Goal: Communication & Community: Ask a question

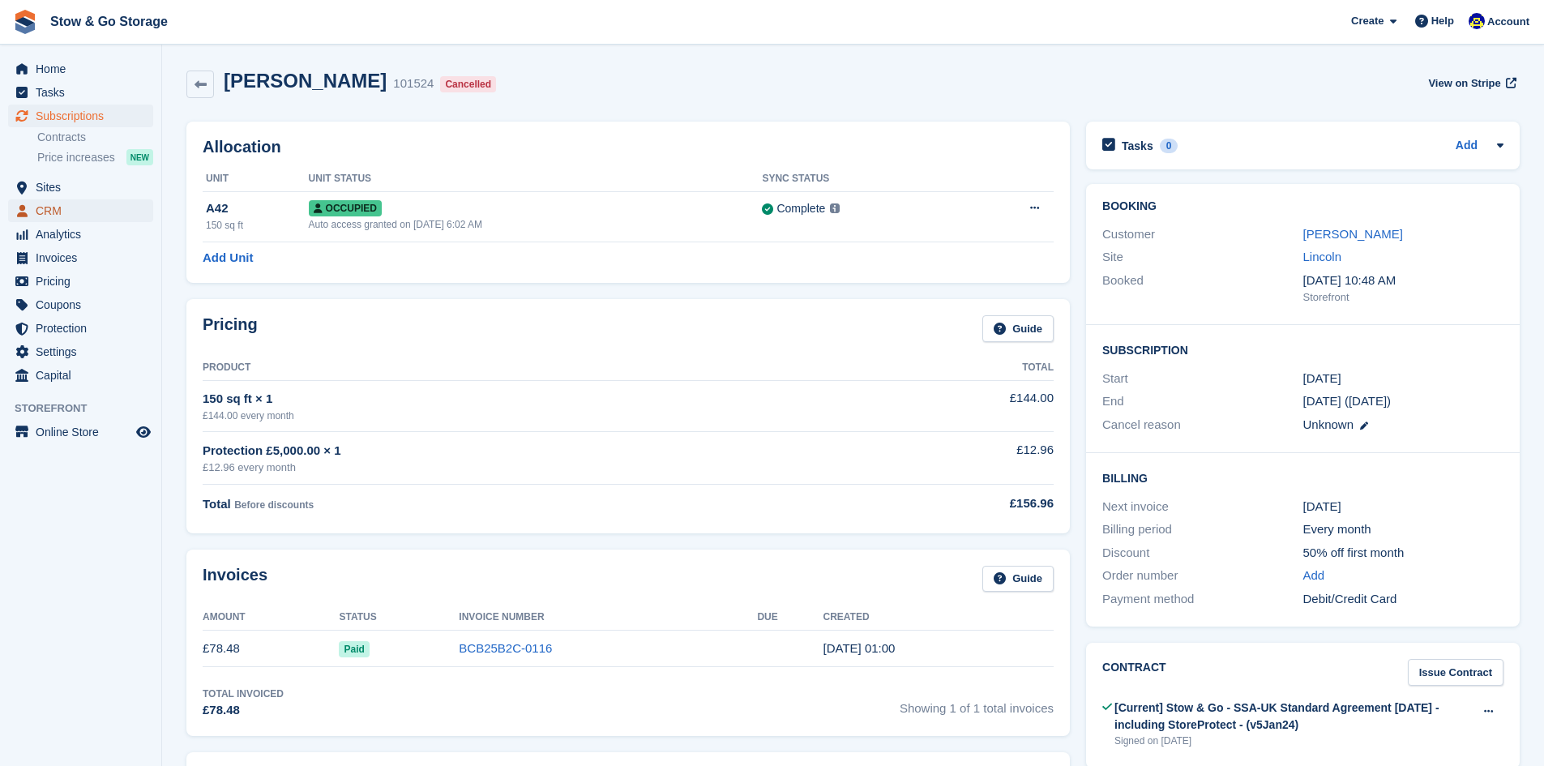
click at [83, 211] on span "CRM" at bounding box center [84, 210] width 97 height 23
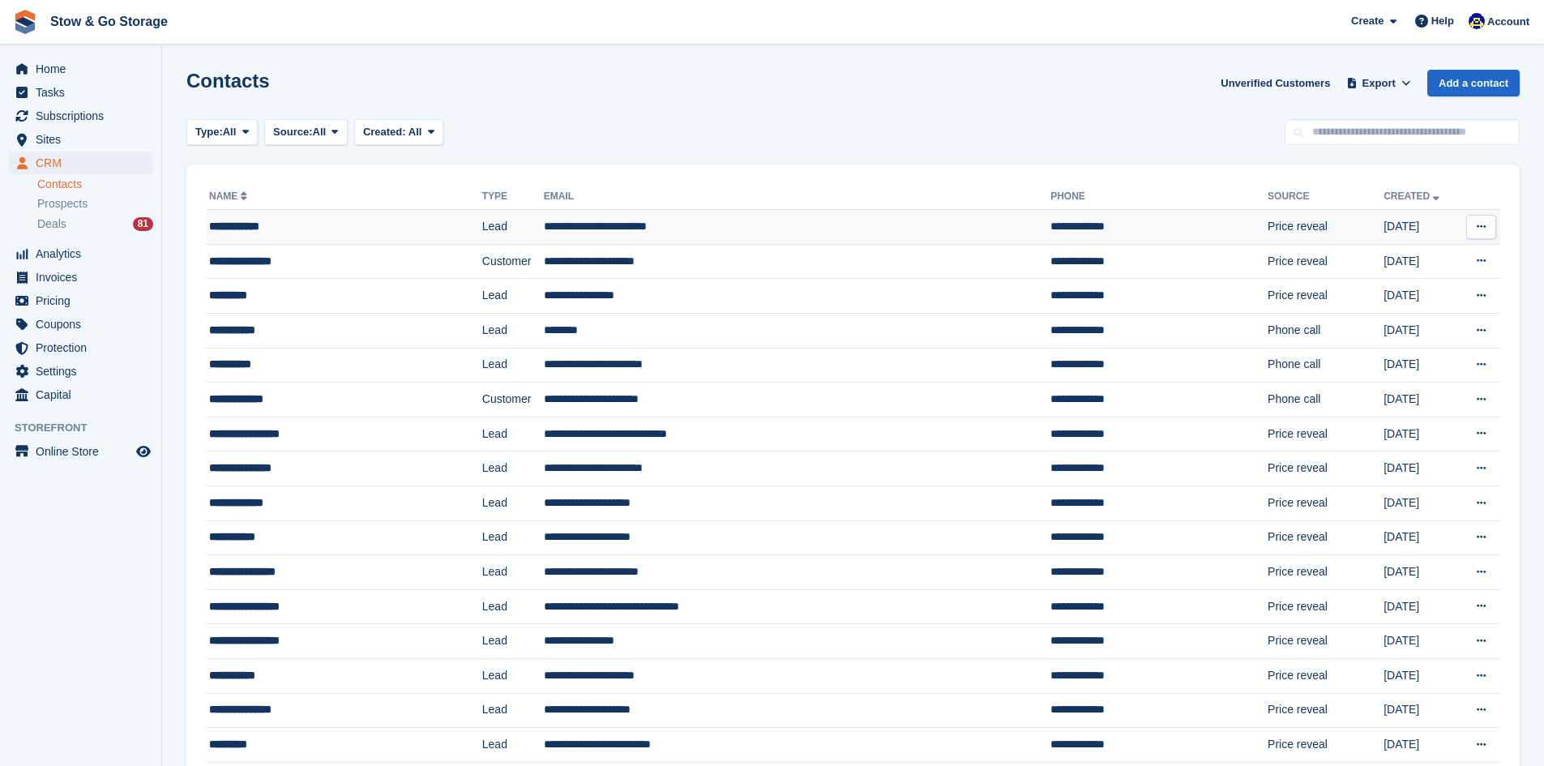
click at [340, 212] on td "**********" at bounding box center [344, 227] width 276 height 35
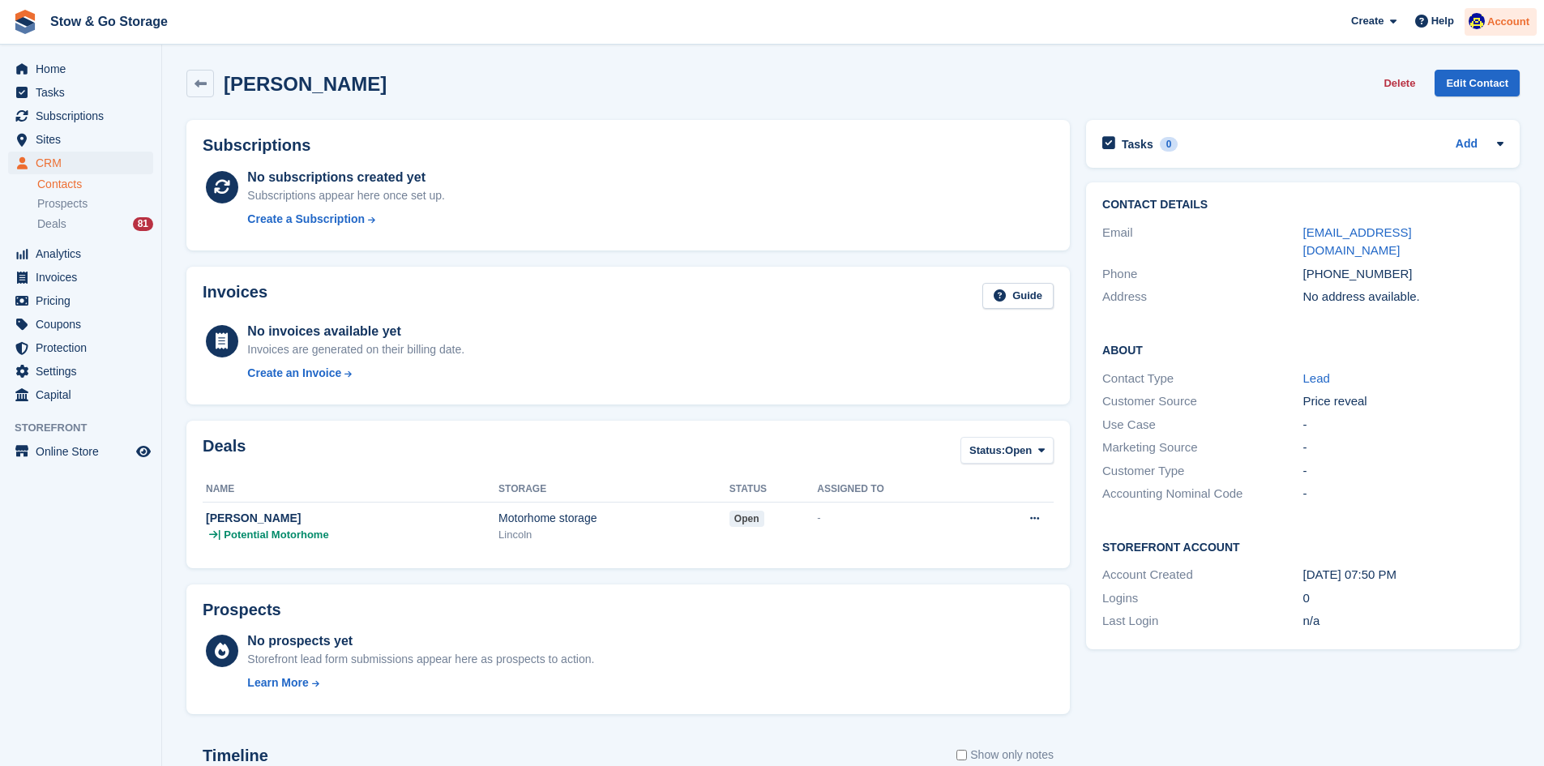
click at [1472, 31] on div at bounding box center [1477, 24] width 16 height 22
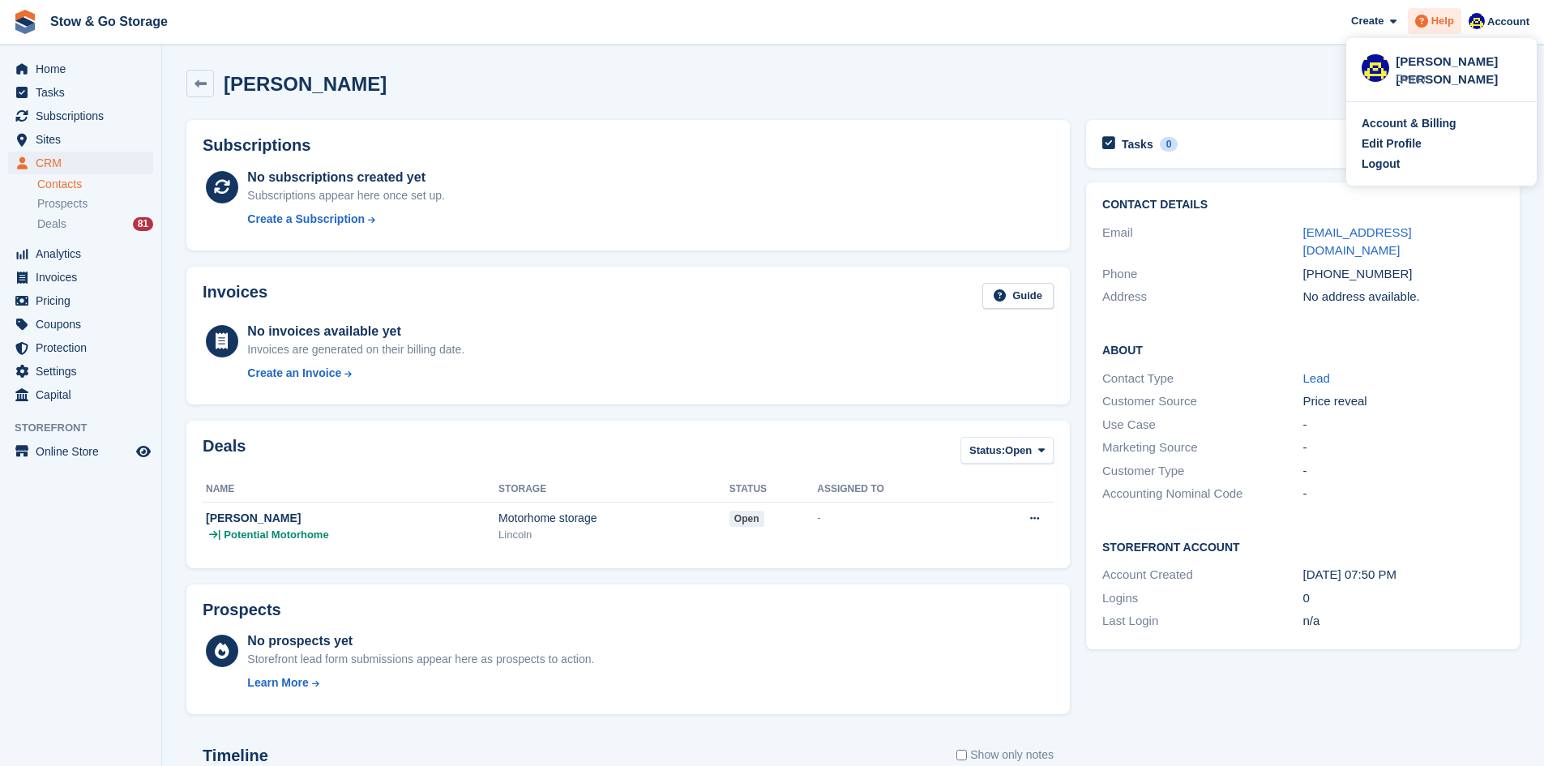
click at [1439, 21] on span "Help" at bounding box center [1442, 21] width 23 height 16
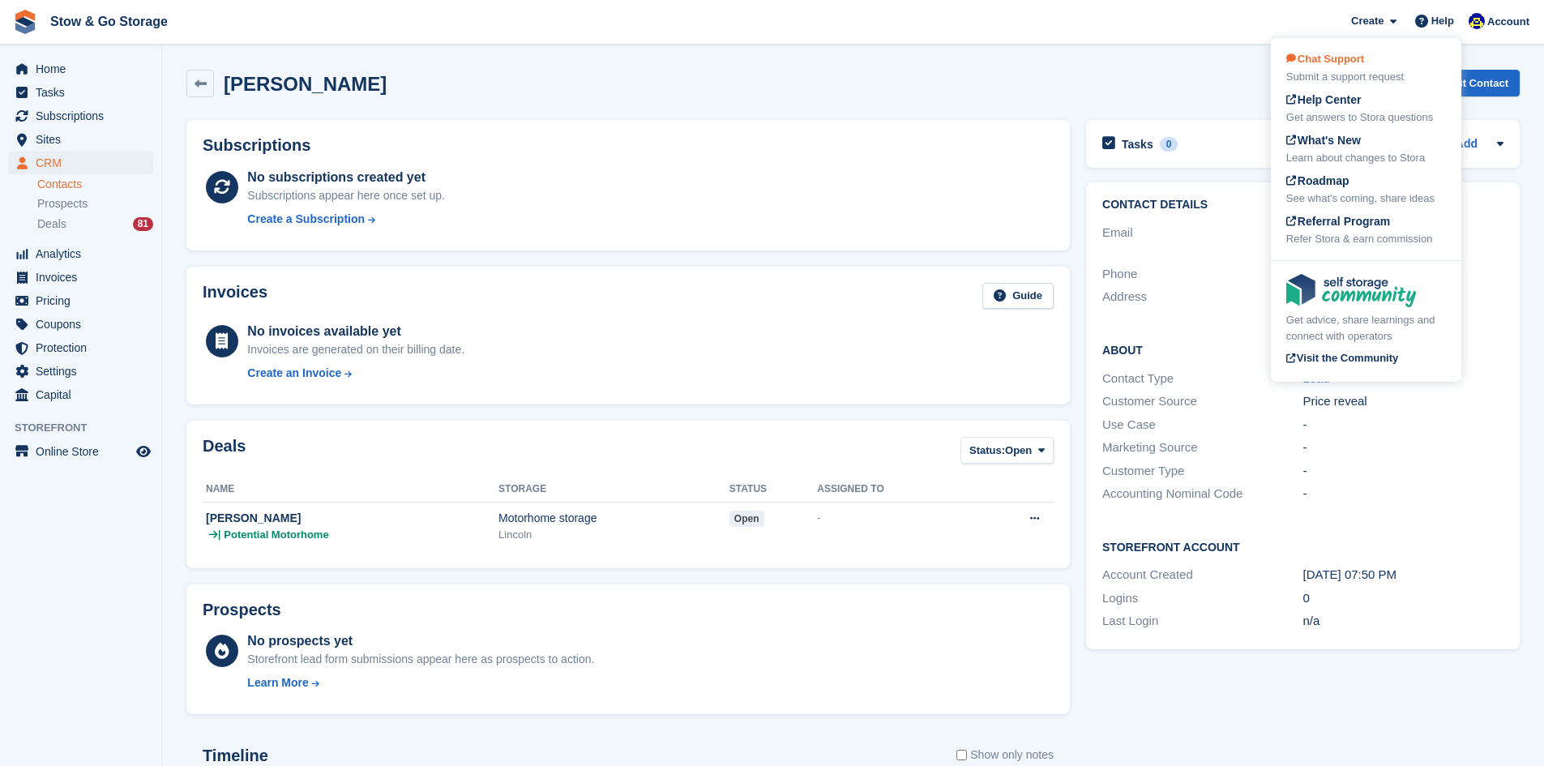
click at [1350, 76] on div "Submit a support request" at bounding box center [1366, 77] width 160 height 16
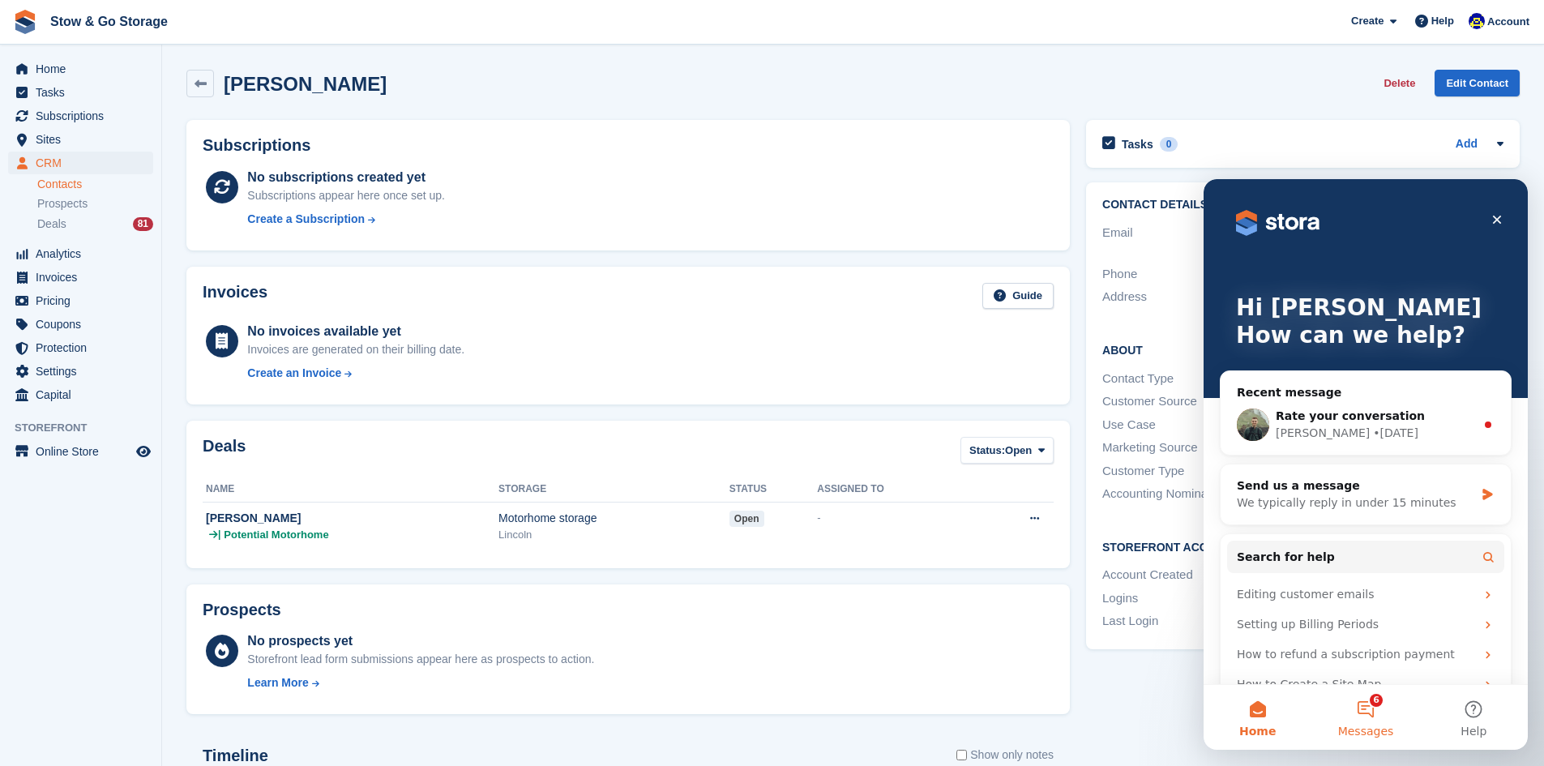
click at [1393, 721] on button "6 Messages" at bounding box center [1365, 717] width 108 height 65
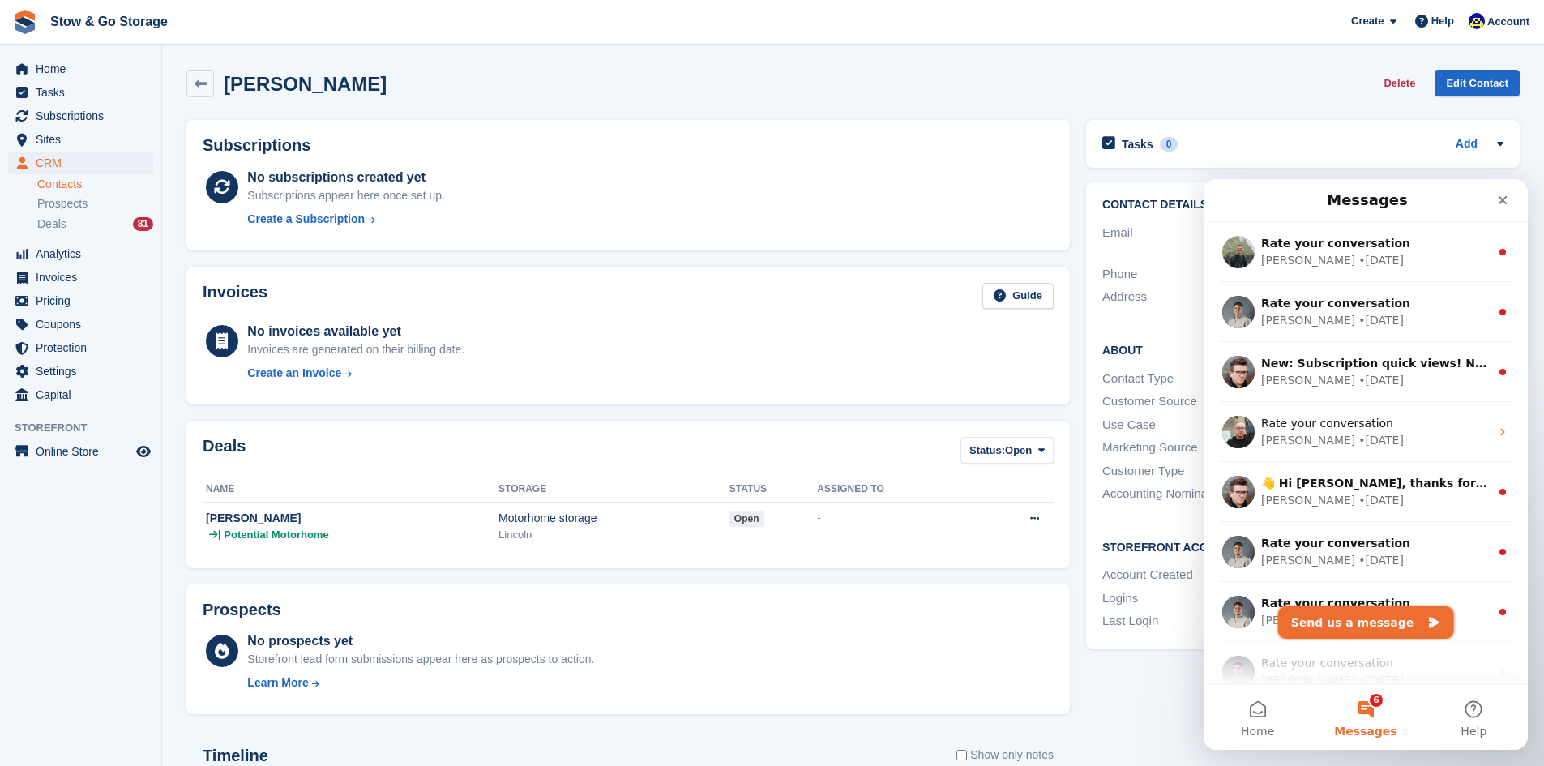
click at [1330, 614] on button "Send us a message" at bounding box center [1366, 622] width 176 height 32
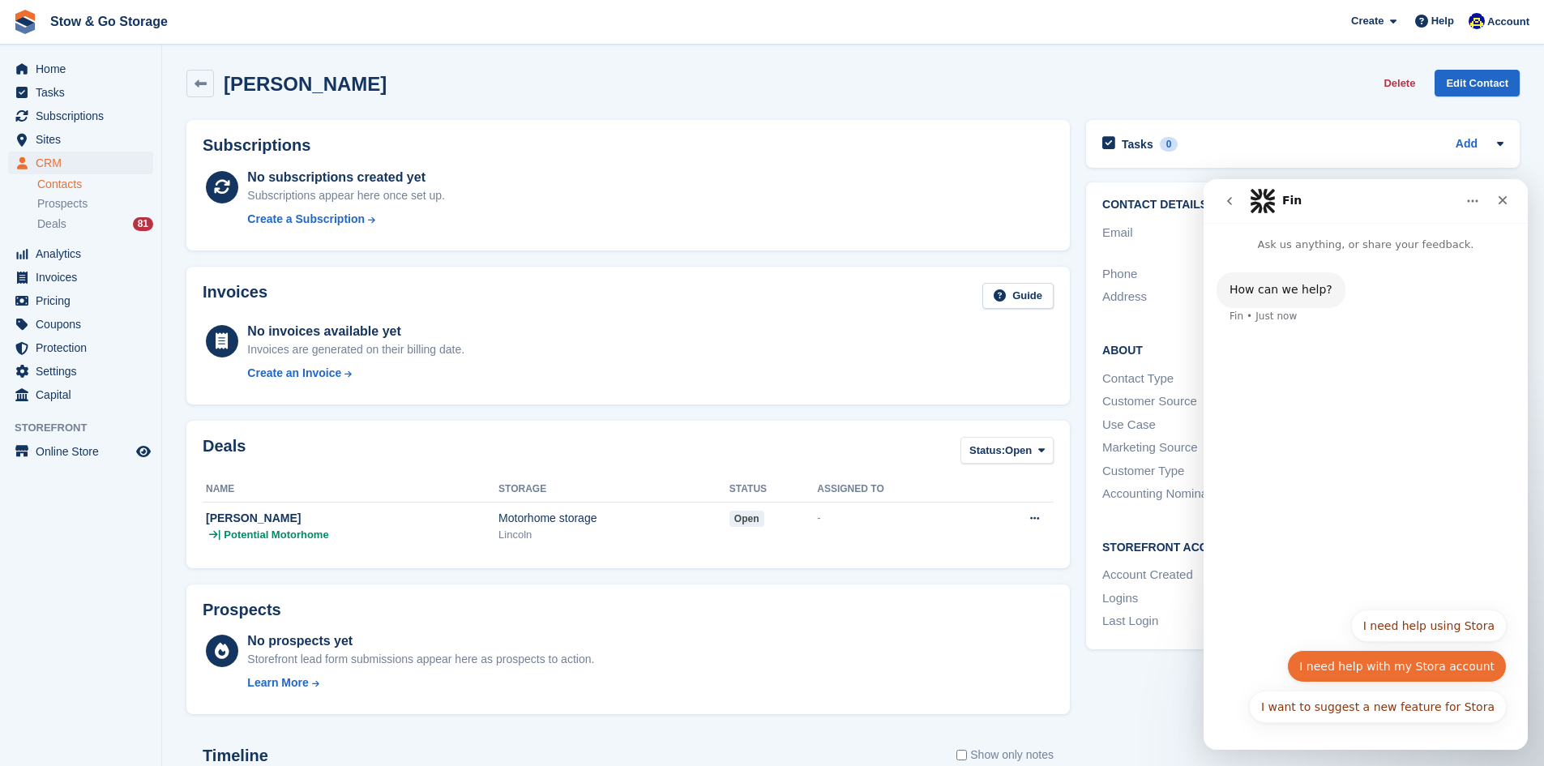
click at [1375, 661] on button "I need help with my Stora account" at bounding box center [1397, 666] width 220 height 32
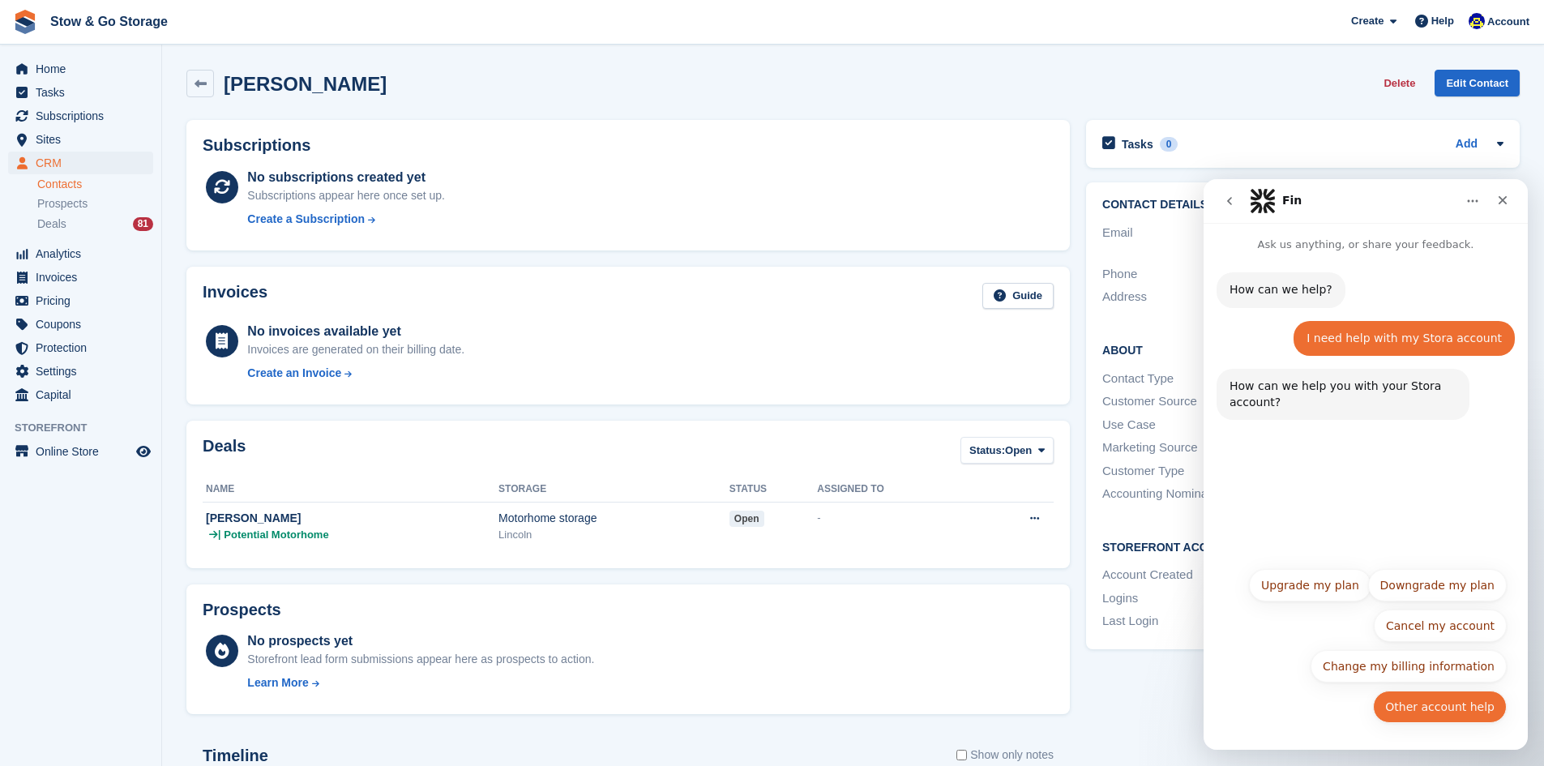
click at [1418, 699] on button "Other account help" at bounding box center [1440, 707] width 134 height 32
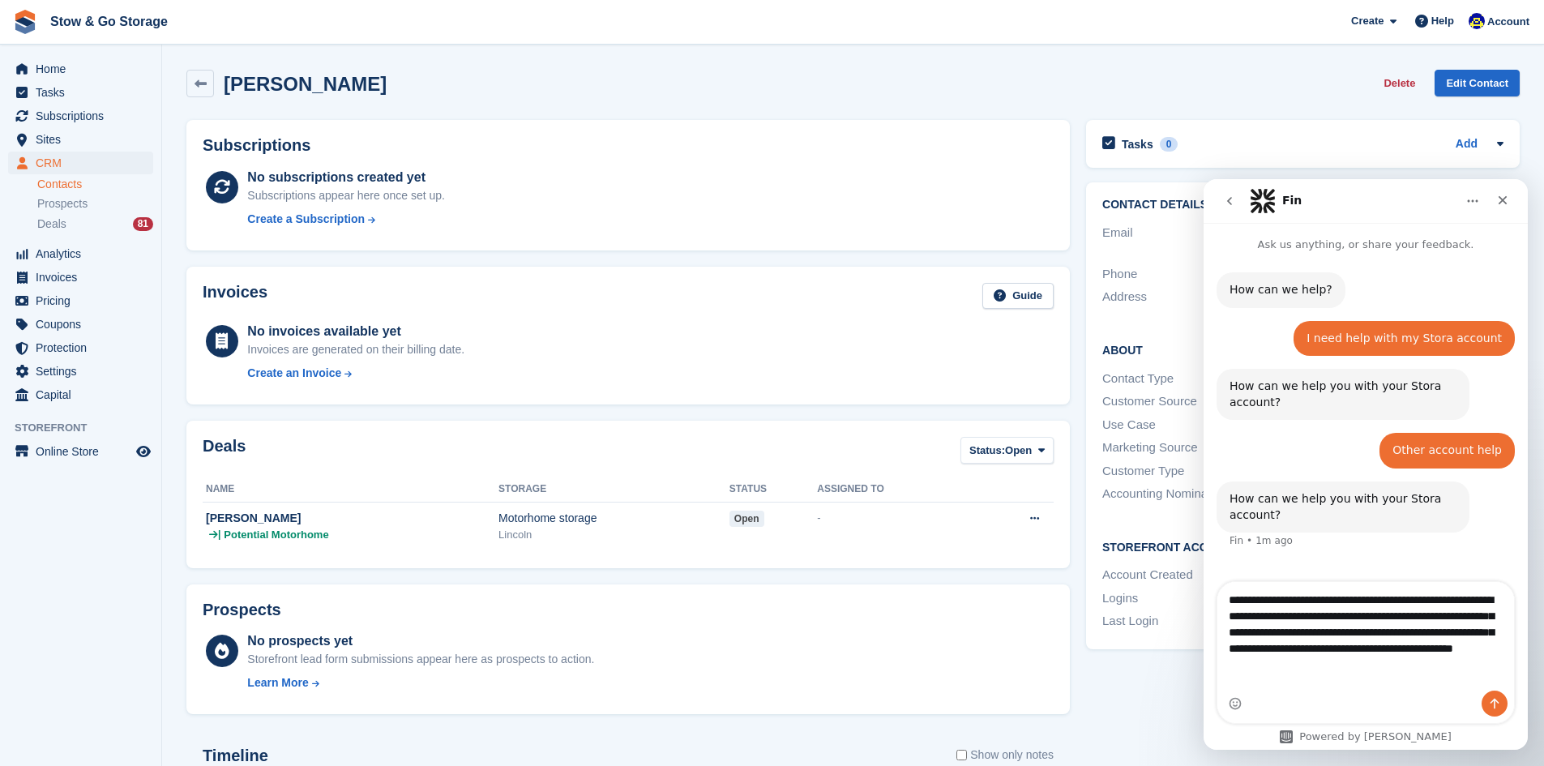
type textarea "**********"
click at [1486, 704] on button "Send a message…" at bounding box center [1495, 704] width 26 height 26
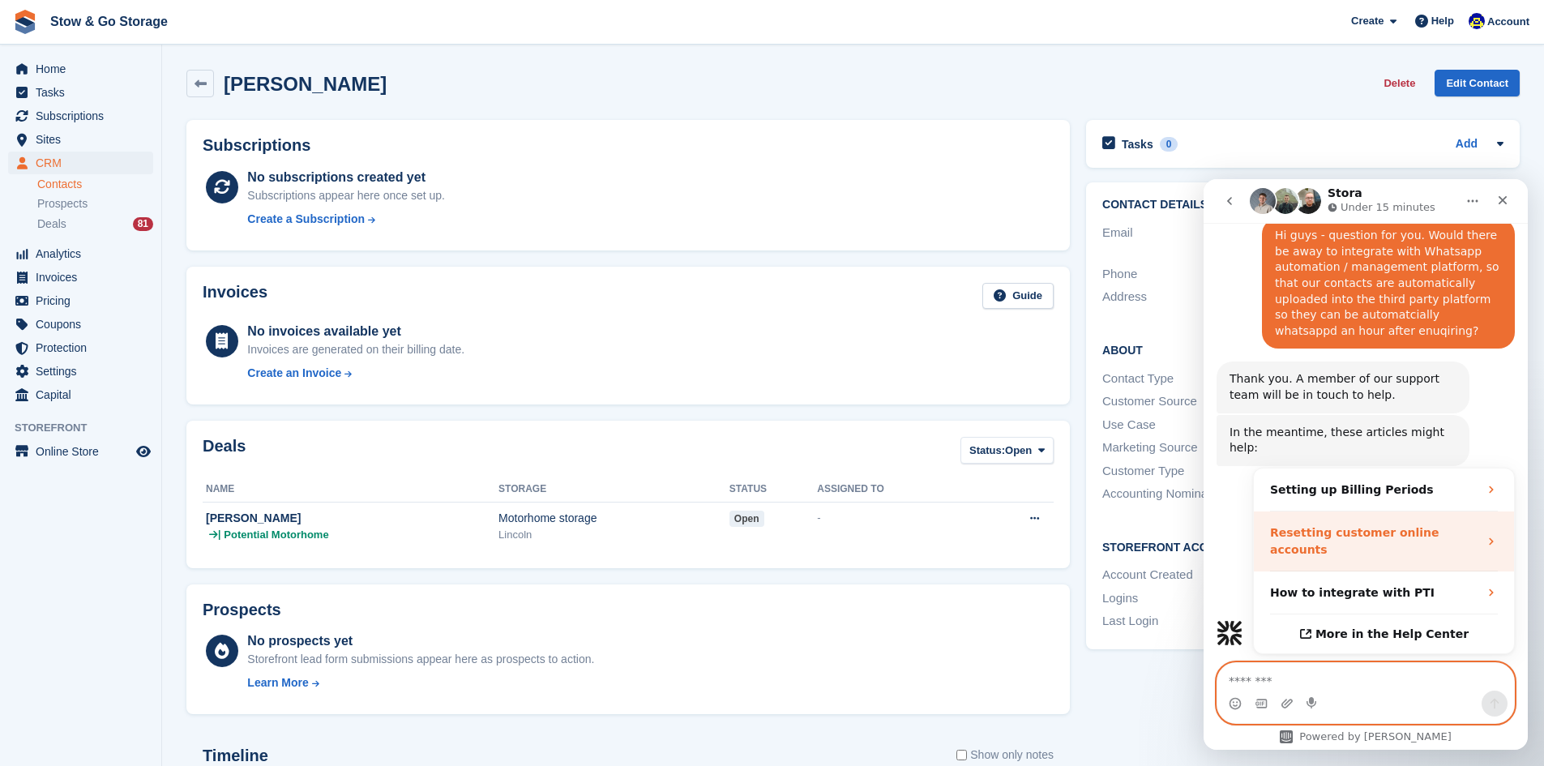
scroll to position [333, 0]
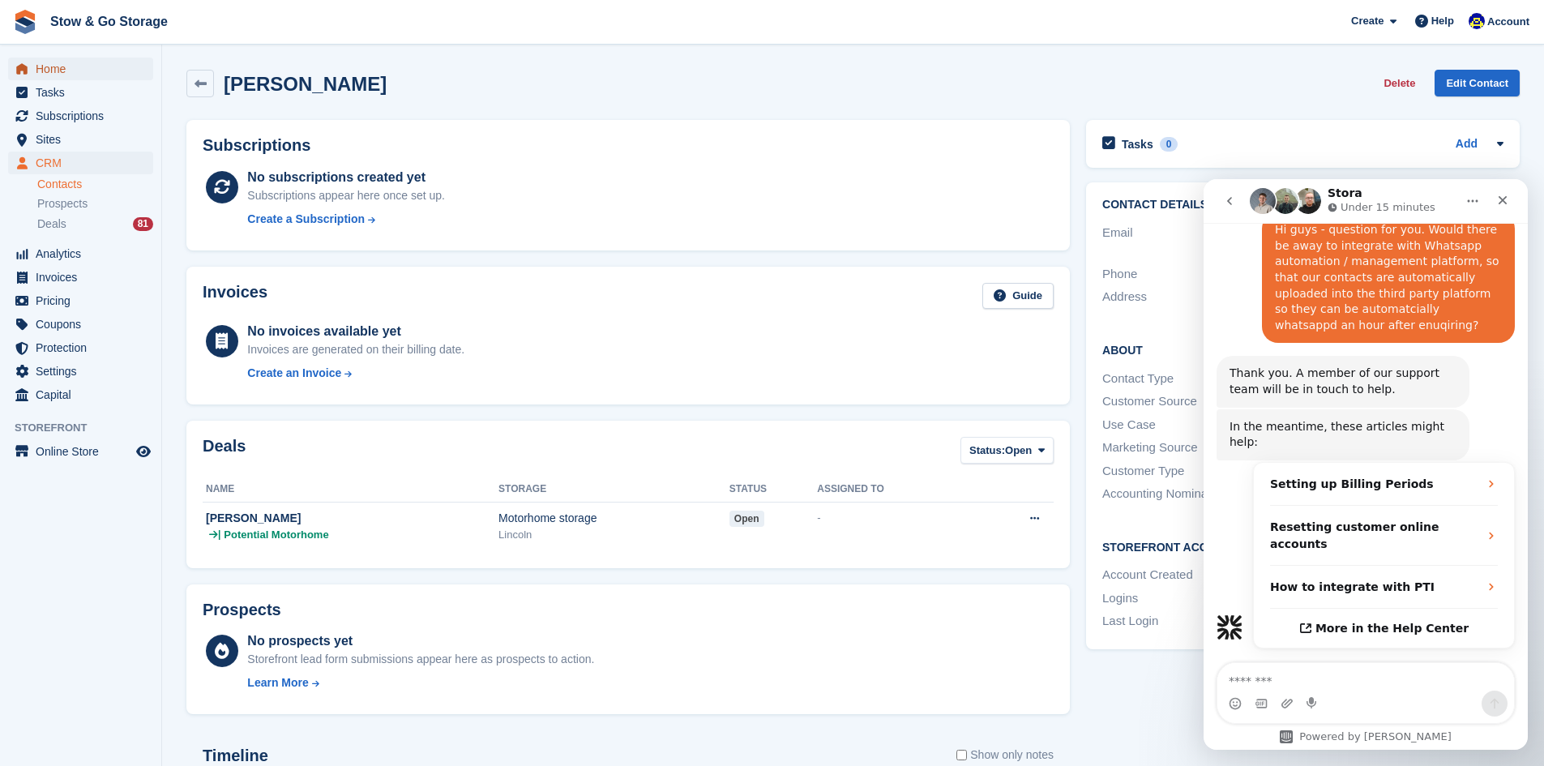
click at [89, 63] on span "Home" at bounding box center [84, 69] width 97 height 23
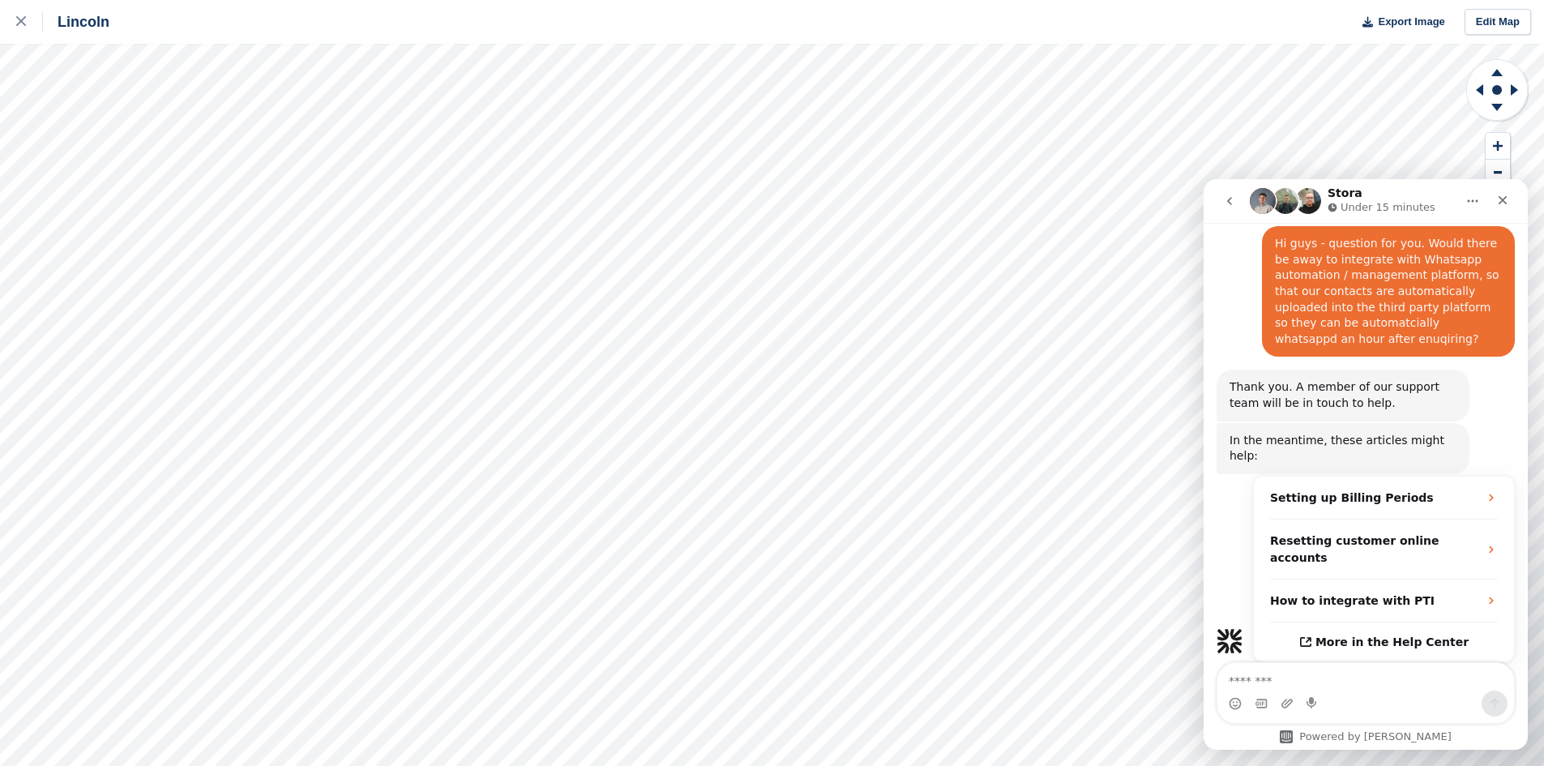
scroll to position [333, 0]
